Goal: Task Accomplishment & Management: Use online tool/utility

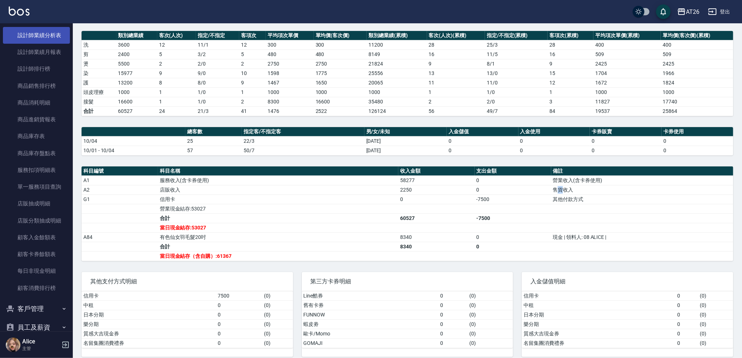
scroll to position [555, 0]
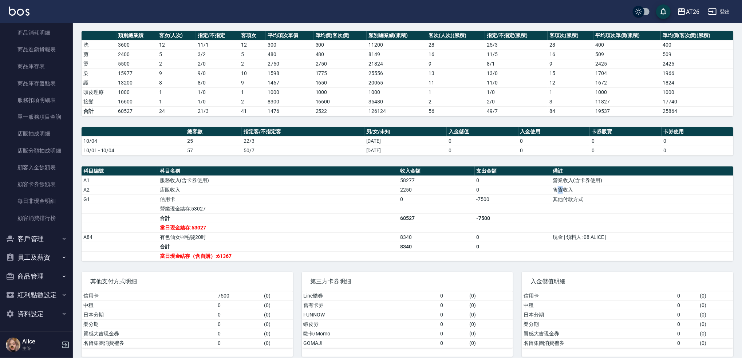
click at [42, 238] on button "客戶管理" at bounding box center [36, 238] width 67 height 19
click at [37, 257] on link "客戶列表" at bounding box center [36, 259] width 67 height 17
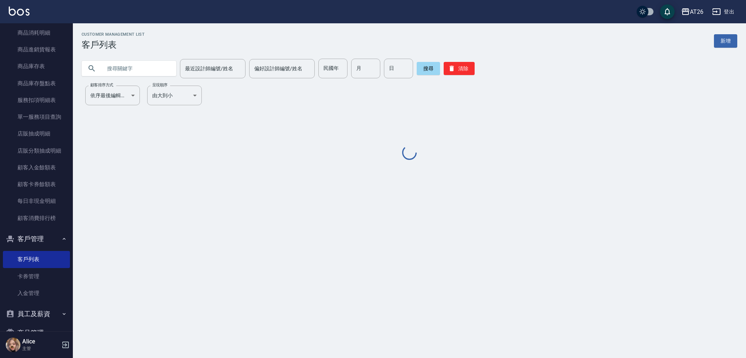
click at [129, 72] on input "text" at bounding box center [136, 69] width 68 height 20
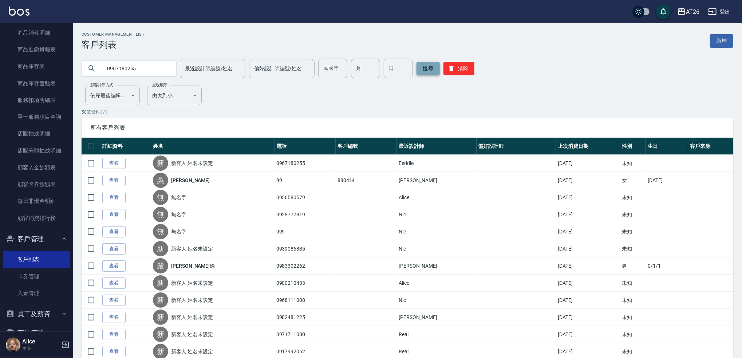
type input "0967180255"
click at [418, 62] on button "搜尋" at bounding box center [427, 68] width 23 height 13
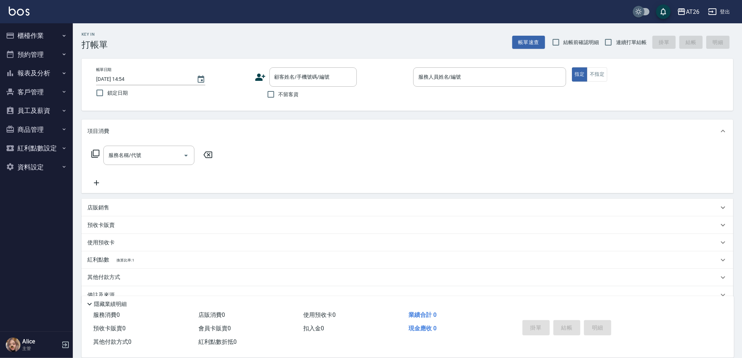
click at [642, 9] on input "checkbox" at bounding box center [638, 12] width 35 height 12
checkbox input "true"
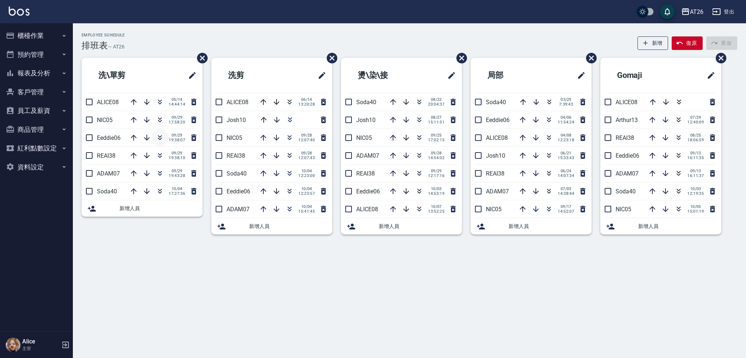
click at [156, 137] on icon "button" at bounding box center [159, 137] width 9 height 9
click at [25, 37] on button "櫃檯作業" at bounding box center [36, 35] width 67 height 19
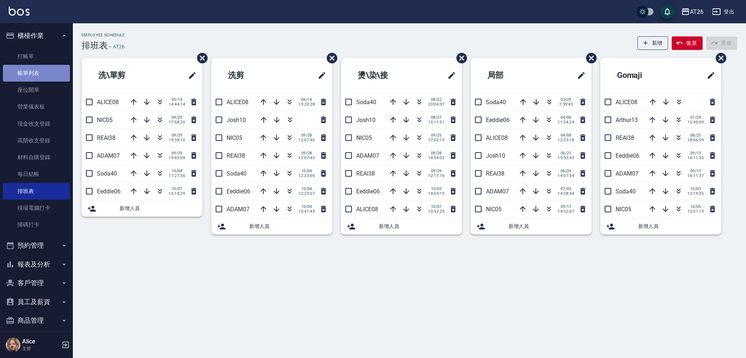
click at [40, 67] on link "帳單列表" at bounding box center [36, 73] width 67 height 17
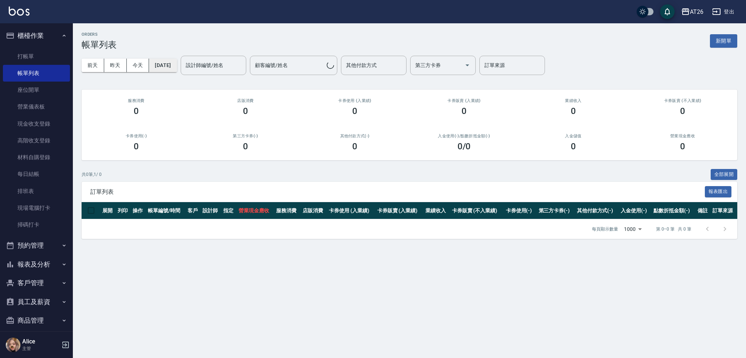
click at [164, 63] on button "2025/10/07" at bounding box center [163, 65] width 28 height 13
click at [155, 70] on button "2025/10/07" at bounding box center [163, 65] width 28 height 13
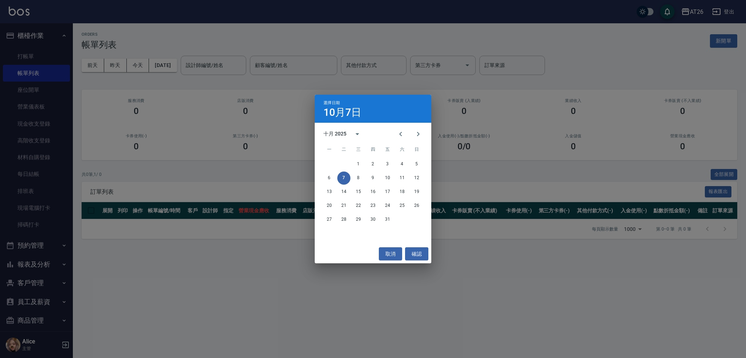
click at [425, 165] on div "1 2 3 4 5" at bounding box center [373, 164] width 117 height 13
click at [420, 164] on button "5" at bounding box center [416, 164] width 13 height 13
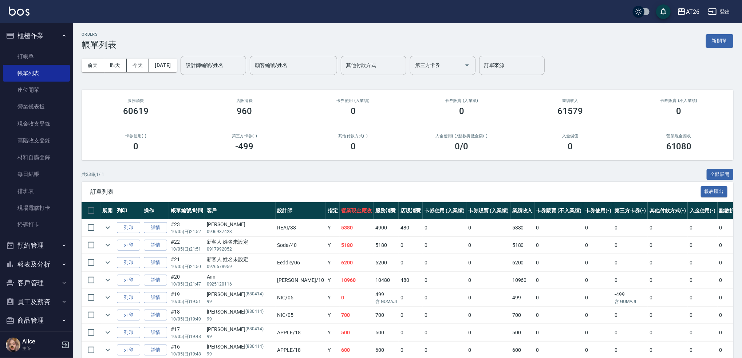
click at [231, 75] on div "前天 昨天 今天 2025/10/05 設計師編號/姓名 設計師編號/姓名 顧客編號/姓名 顧客編號/姓名 其他付款方式 其他付款方式 第三方卡券 第三方卡券…" at bounding box center [408, 65] width 652 height 31
click at [225, 69] on input "設計師編號/姓名" at bounding box center [213, 65] width 59 height 13
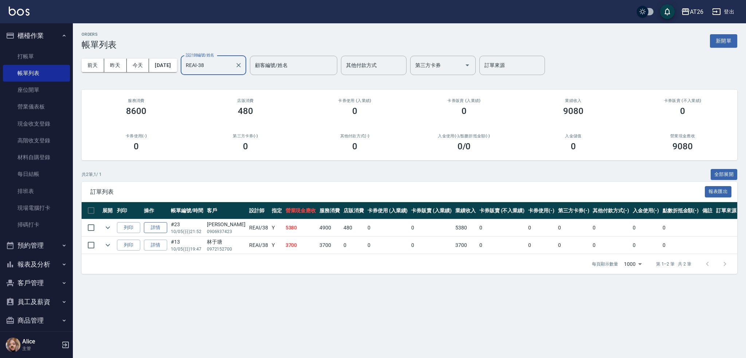
type input "REAI-38"
click at [154, 228] on link "詳情" at bounding box center [155, 227] width 23 height 11
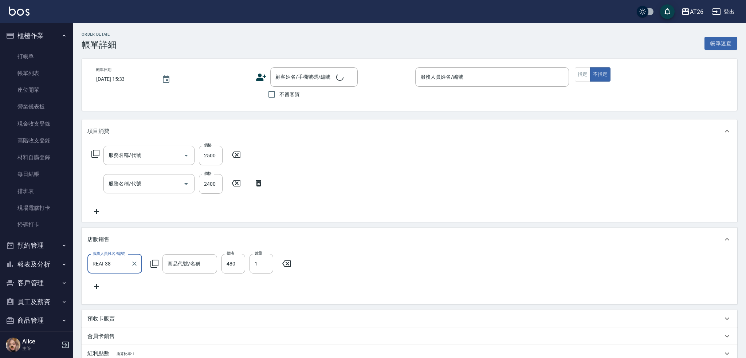
type input "2025/10/05 21:52"
type input "REAI-38"
type input "530"
type input "自購三段(609)"
type input "染髮(501)"
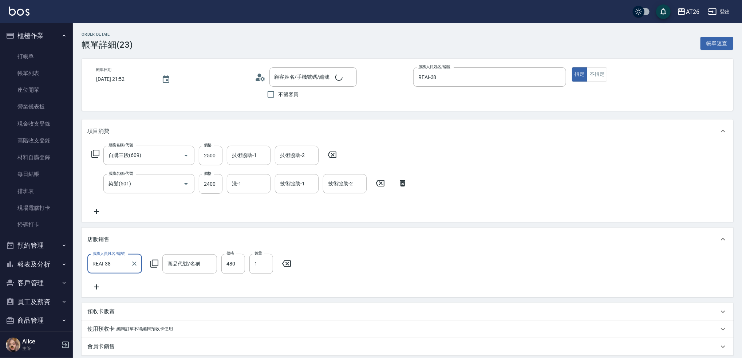
type input "蕾娜塔色控(小)"
type input "孟佑蓁/0906937423/null"
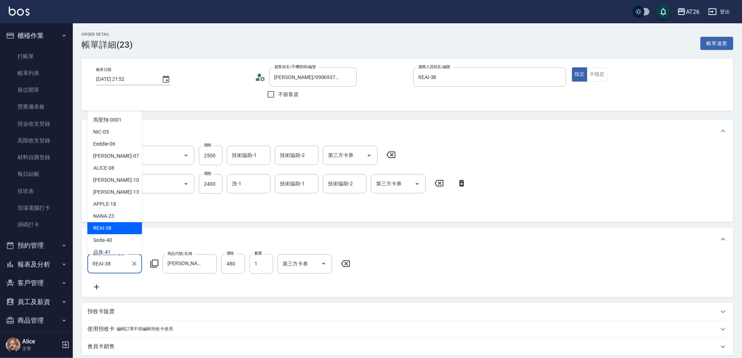
click at [117, 265] on input "REAI-38" at bounding box center [109, 263] width 37 height 13
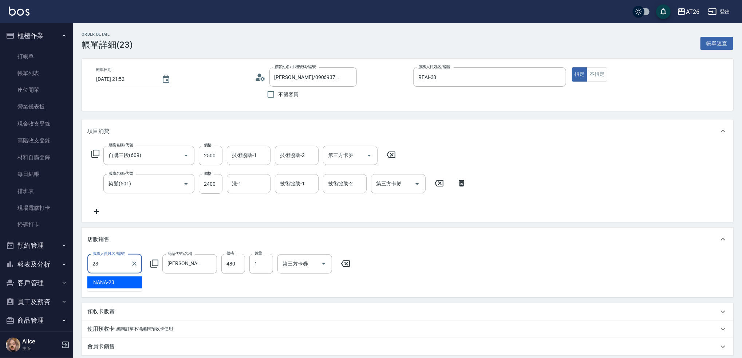
type input "NANA-23"
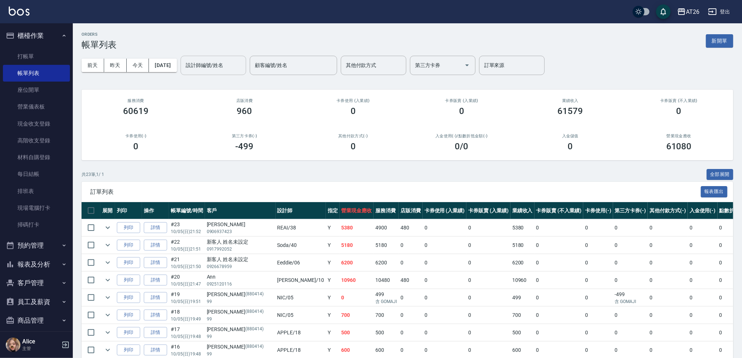
click at [222, 69] on input "設計師編號/姓名" at bounding box center [213, 65] width 59 height 13
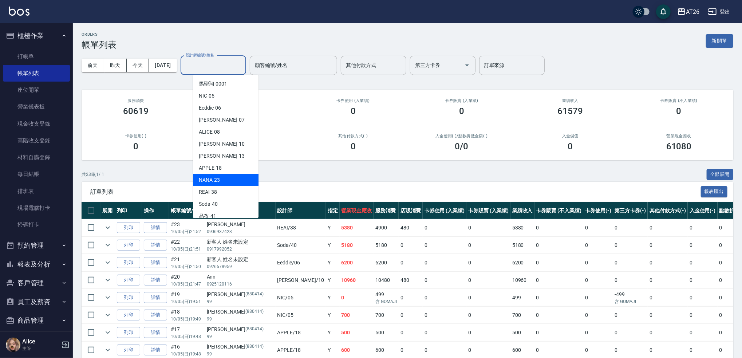
click at [224, 175] on div "NANA -23" at bounding box center [226, 180] width 66 height 12
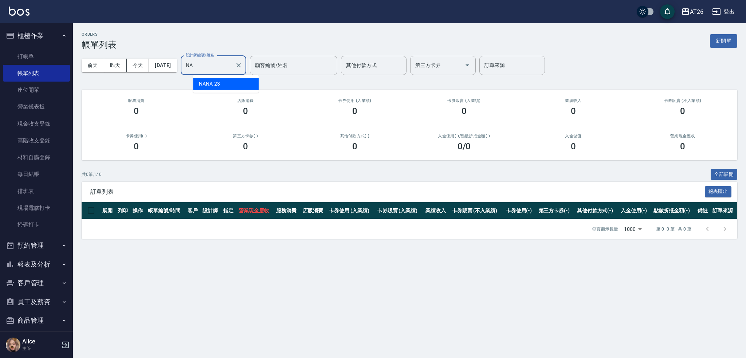
type input "N"
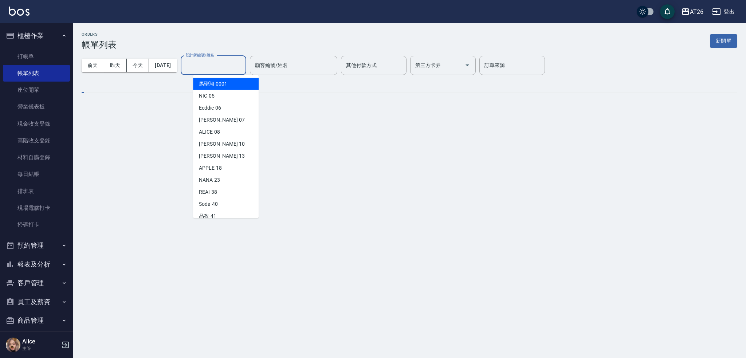
type input "."
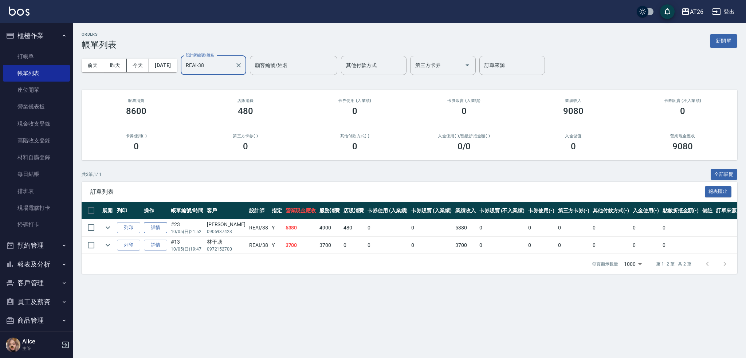
type input "REAI-38"
click at [155, 225] on link "詳情" at bounding box center [155, 227] width 23 height 11
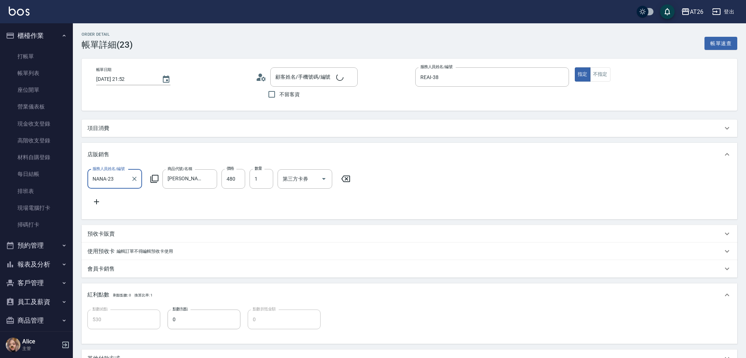
type input "2025/10/05 21:52"
type input "REAI-38"
type input "530"
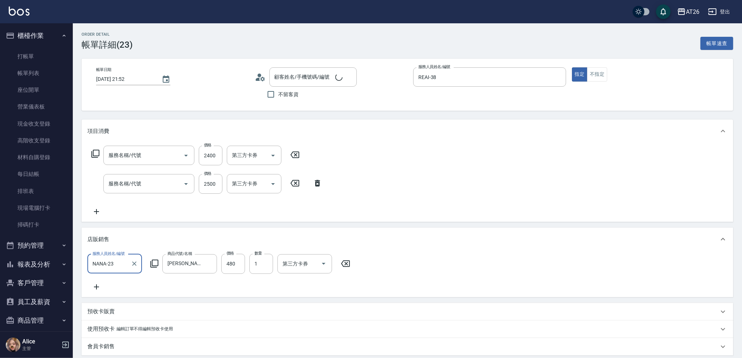
type input "孟佑蓁/0906937423/null"
type input "染髮(501)"
type input "自購三段(609)"
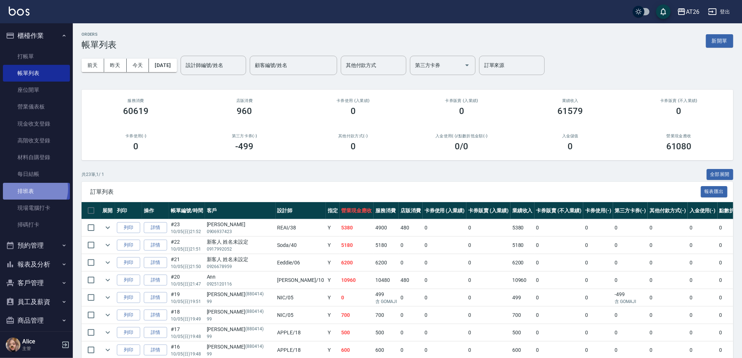
click at [31, 189] on link "排班表" at bounding box center [36, 191] width 67 height 17
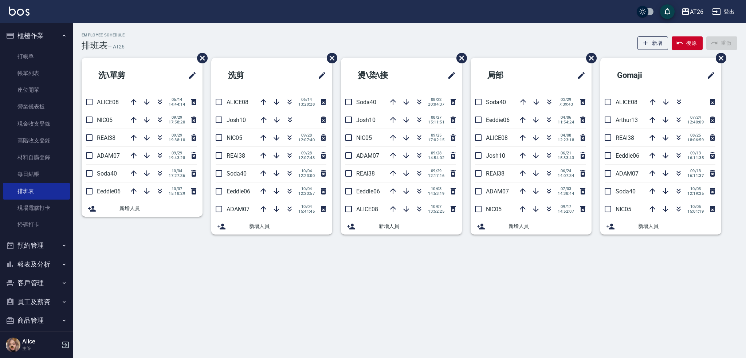
click at [271, 46] on div "Employee Schedule 排班表 — AT26 新增 復原 重做" at bounding box center [409, 42] width 655 height 18
click at [193, 102] on icon "button" at bounding box center [193, 102] width 5 height 7
click at [324, 102] on icon "button" at bounding box center [323, 102] width 9 height 9
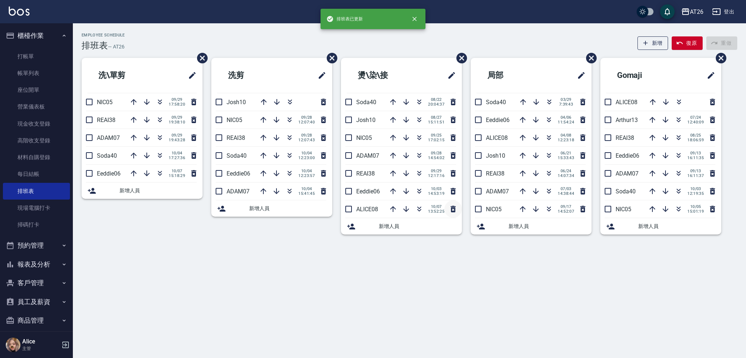
click at [451, 209] on icon "button" at bounding box center [452, 209] width 5 height 7
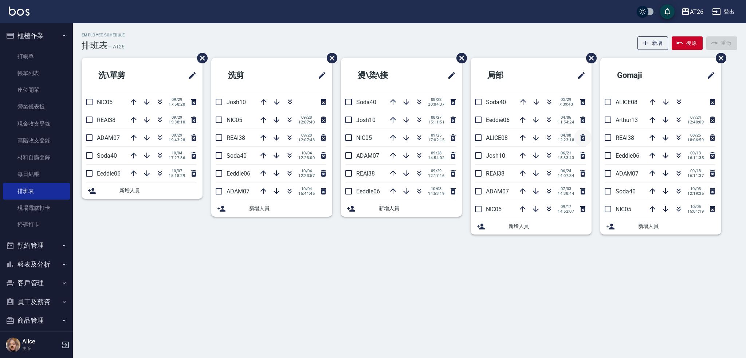
click at [581, 139] on icon "button" at bounding box center [582, 137] width 9 height 9
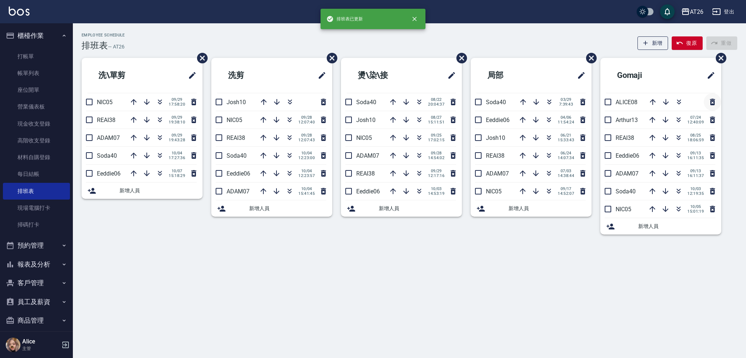
click at [708, 101] on icon "button" at bounding box center [712, 102] width 9 height 9
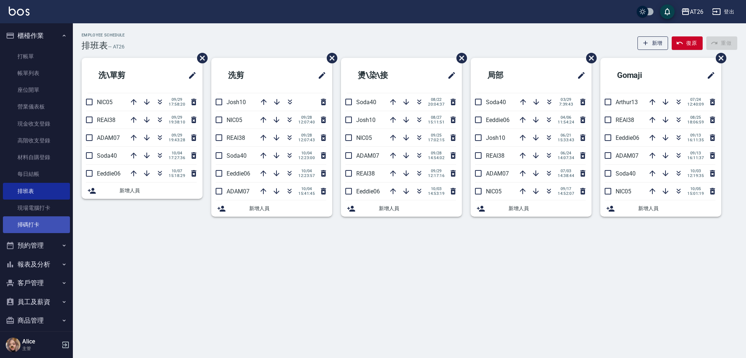
scroll to position [44, 0]
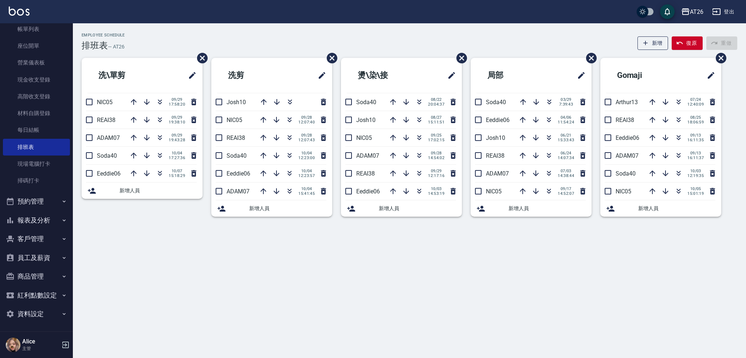
click at [50, 225] on button "報表及分析" at bounding box center [36, 220] width 67 height 19
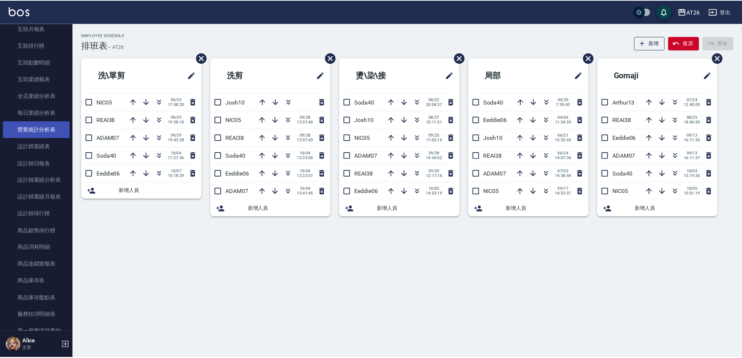
scroll to position [335, 0]
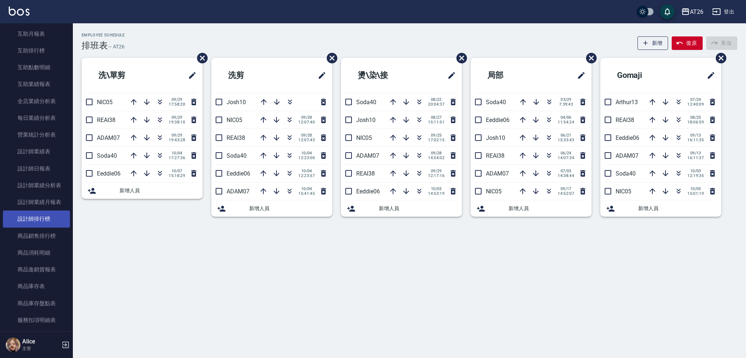
click at [48, 223] on link "設計師排行榜" at bounding box center [36, 218] width 67 height 17
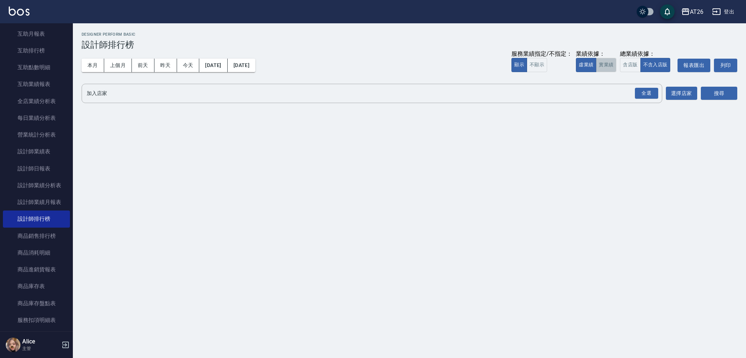
click at [608, 67] on button "實業績" at bounding box center [606, 65] width 20 height 14
click at [648, 91] on div "全選" at bounding box center [646, 93] width 23 height 11
click at [703, 101] on div "搜尋" at bounding box center [718, 94] width 36 height 20
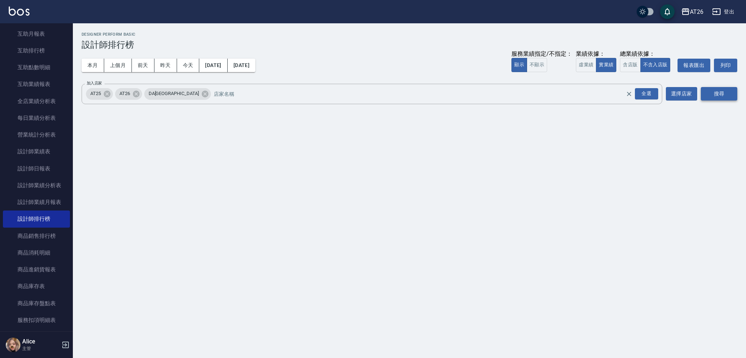
click at [707, 99] on button "搜尋" at bounding box center [718, 93] width 36 height 13
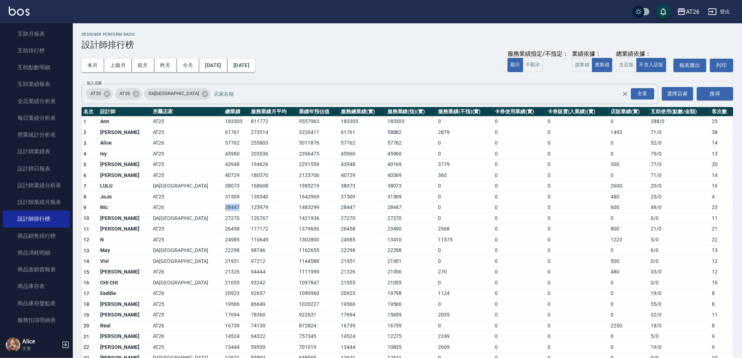
drag, startPoint x: 165, startPoint y: 207, endPoint x: 181, endPoint y: 208, distance: 16.1
click at [224, 208] on td "28447" at bounding box center [237, 207] width 26 height 11
click at [339, 72] on div "本月 上個月 前天 昨天 今天 2025/10/01 2025/10/07 服務業績指定/不指定： 顯示 不顯示 業績依據： 虛業績 實業績 總業績依據： 含…" at bounding box center [408, 65] width 652 height 31
drag, startPoint x: 165, startPoint y: 206, endPoint x: 183, endPoint y: 206, distance: 17.8
click at [224, 206] on td "28447" at bounding box center [237, 207] width 26 height 11
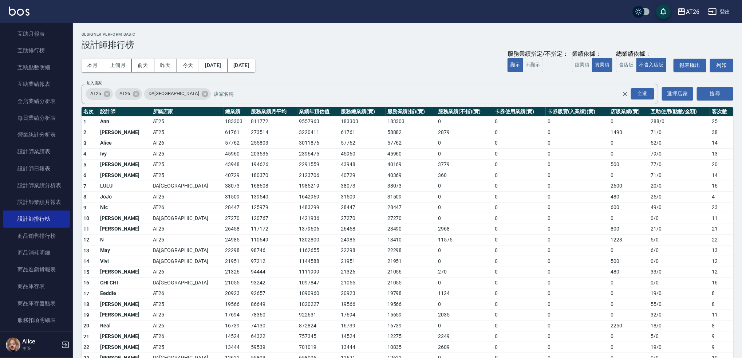
click at [331, 59] on div "本月 上個月 前天 昨天 今天 2025/10/01 2025/10/07 服務業績指定/不指定： 顯示 不顯示 業績依據： 虛業績 實業績 總業績依據： 含…" at bounding box center [408, 65] width 652 height 31
drag, startPoint x: 165, startPoint y: 206, endPoint x: 182, endPoint y: 206, distance: 17.5
click at [224, 206] on td "28447" at bounding box center [237, 207] width 26 height 11
click at [224, 141] on td "57762" at bounding box center [237, 143] width 26 height 11
drag, startPoint x: 165, startPoint y: 141, endPoint x: 192, endPoint y: 141, distance: 27.3
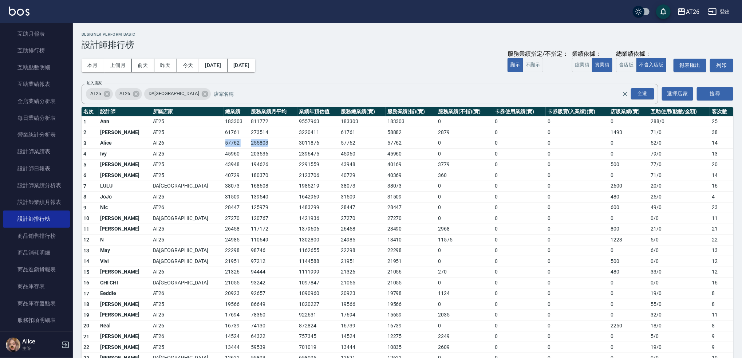
click at [192, 141] on tr "3 Alice AT26 57762 255803 3011876 57762 57762 0 0 0 0 52 / 0 14" at bounding box center [408, 143] width 652 height 11
click at [344, 41] on h3 "設計師排行榜" at bounding box center [408, 45] width 652 height 10
drag, startPoint x: 165, startPoint y: 207, endPoint x: 179, endPoint y: 207, distance: 14.2
click at [224, 207] on td "28447" at bounding box center [237, 207] width 26 height 11
click at [224, 233] on td "26458" at bounding box center [237, 229] width 26 height 11
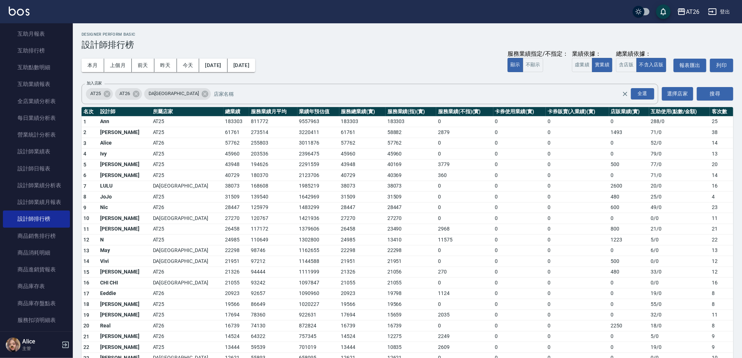
drag, startPoint x: 167, startPoint y: 102, endPoint x: 175, endPoint y: 117, distance: 16.4
click at [175, 117] on div "AT26 2025-10-01 - 2025-10-07 設計師排行榜 列印時間： 2025-10-07-15:52 Designer Perform Bas…" at bounding box center [407, 256] width 669 height 466
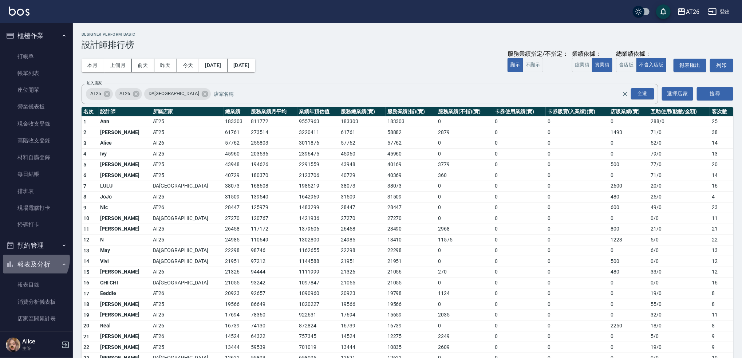
click at [33, 259] on button "報表及分析" at bounding box center [36, 264] width 67 height 19
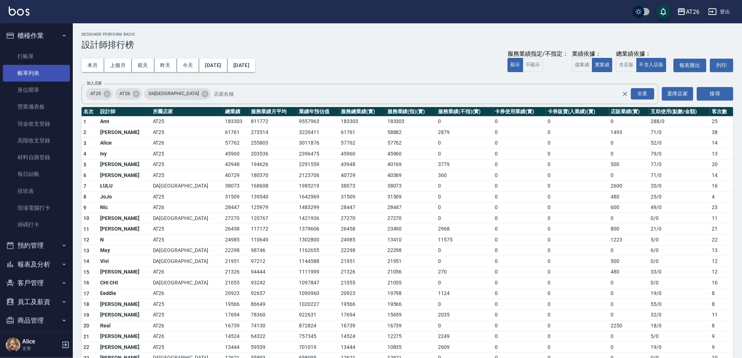
click at [46, 79] on link "帳單列表" at bounding box center [36, 73] width 67 height 17
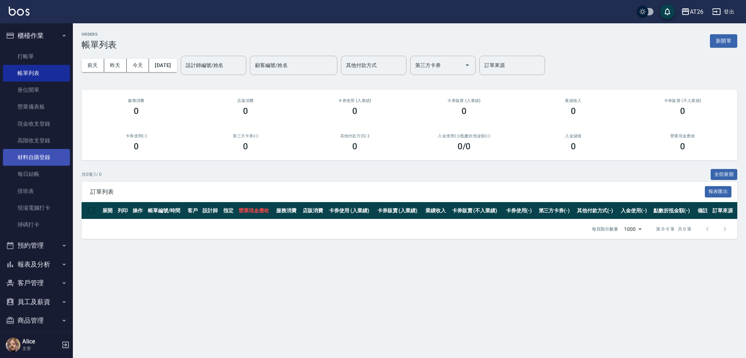
click at [54, 157] on link "材料自購登錄" at bounding box center [36, 157] width 67 height 17
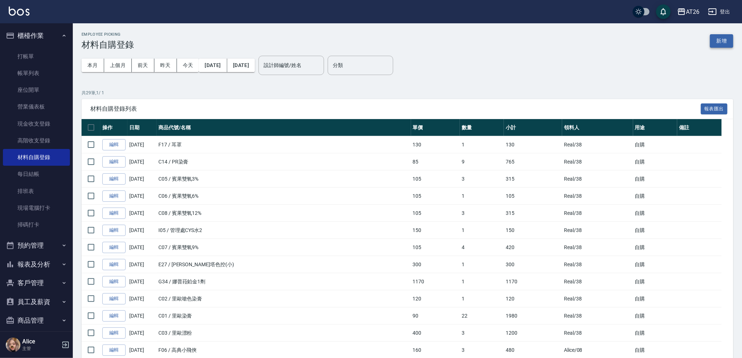
click at [730, 38] on button "新增" at bounding box center [721, 40] width 23 height 13
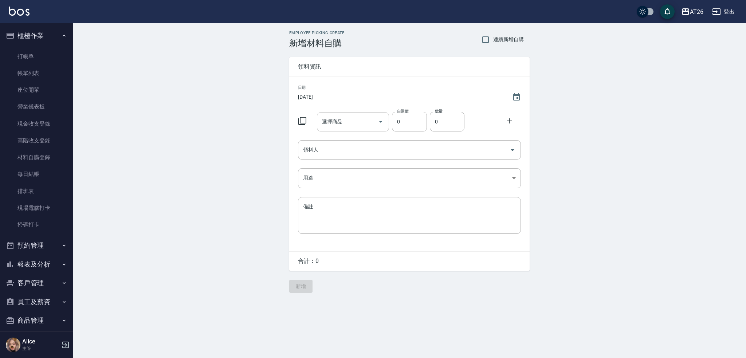
click at [360, 127] on input "選擇商品" at bounding box center [347, 121] width 55 height 13
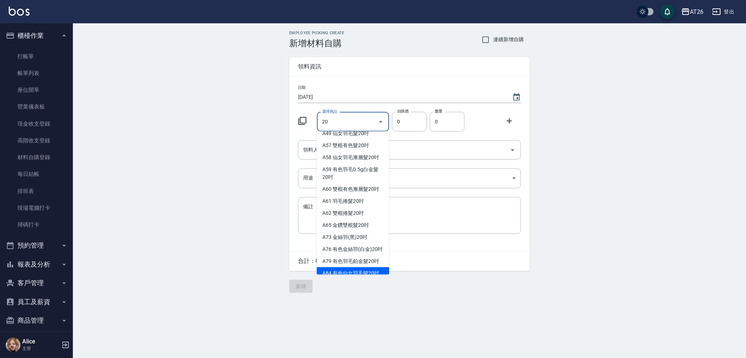
scroll to position [91, 0]
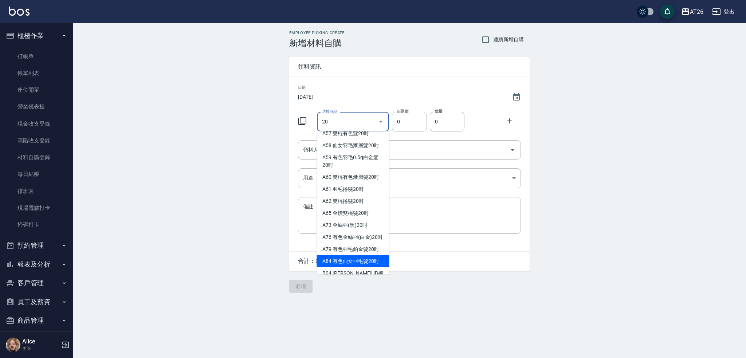
type input "有色仙女羽毛髮20吋"
type input "2780"
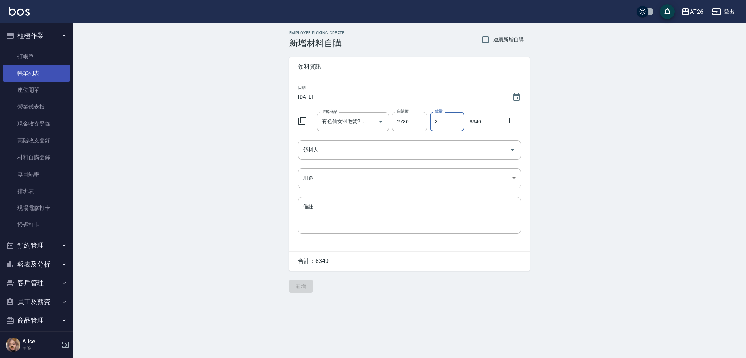
type input "3"
click at [53, 75] on link "帳單列表" at bounding box center [36, 73] width 67 height 17
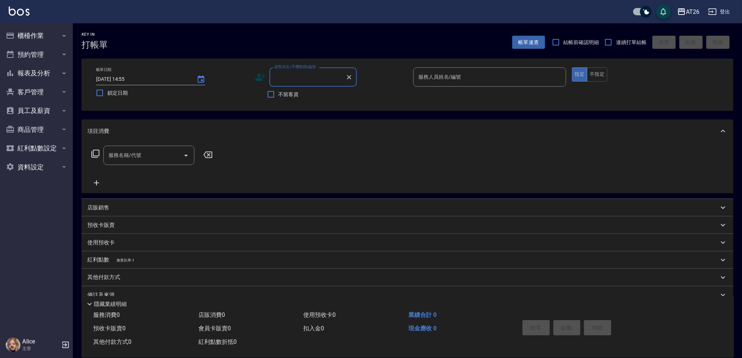
click at [642, 15] on input "checkbox" at bounding box center [645, 12] width 35 height 12
checkbox input "false"
